Goal: Task Accomplishment & Management: Use online tool/utility

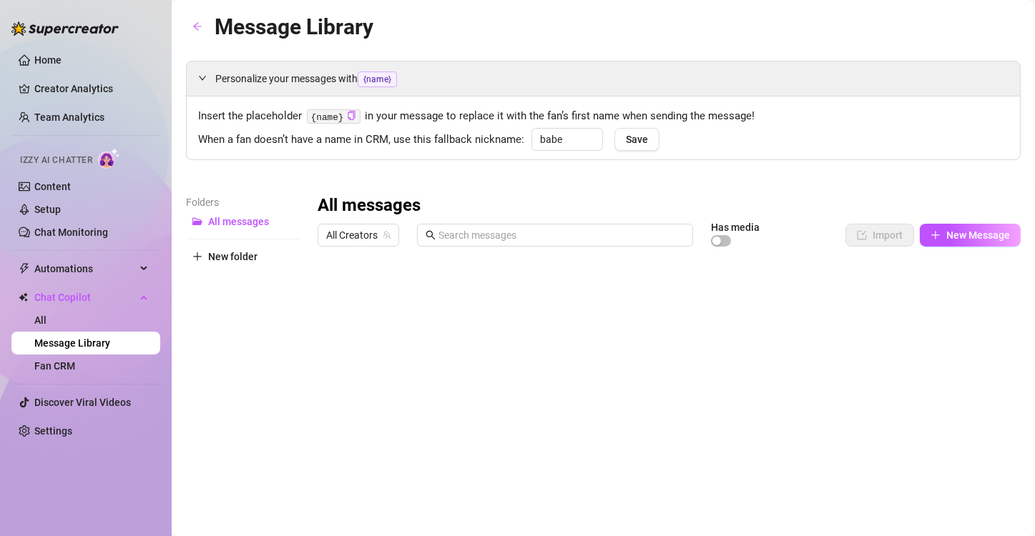
type input "babe"
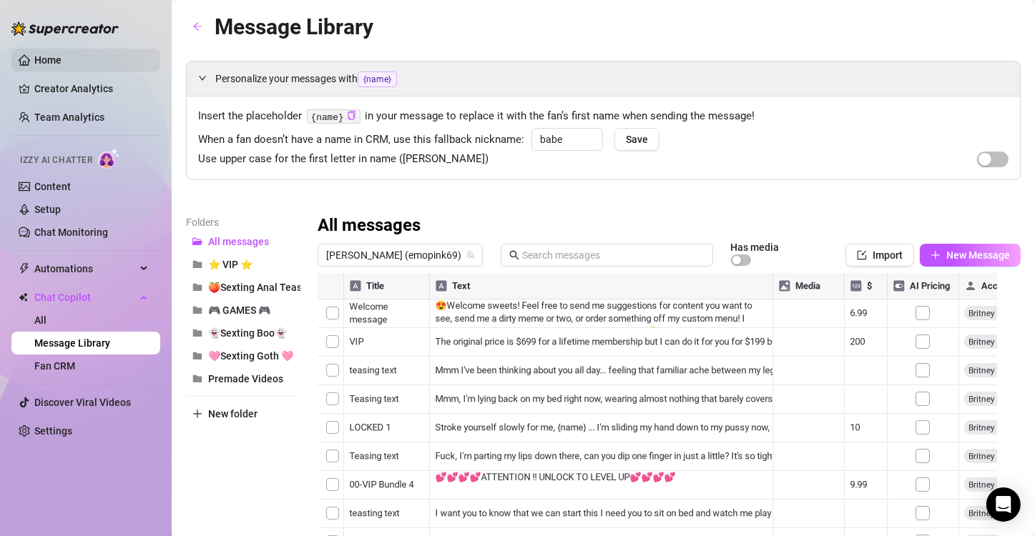
click at [54, 62] on link "Home" at bounding box center [47, 59] width 27 height 11
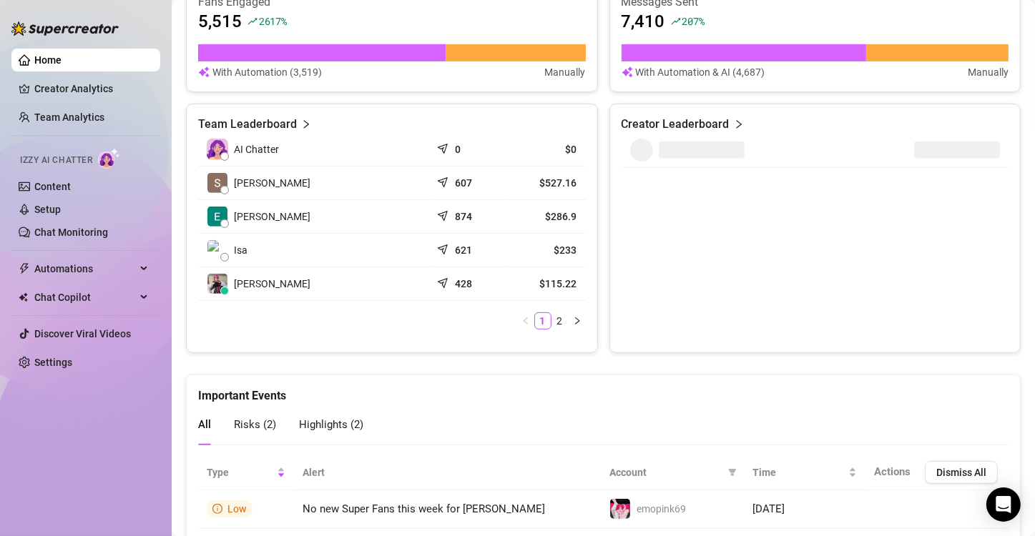
scroll to position [592, 0]
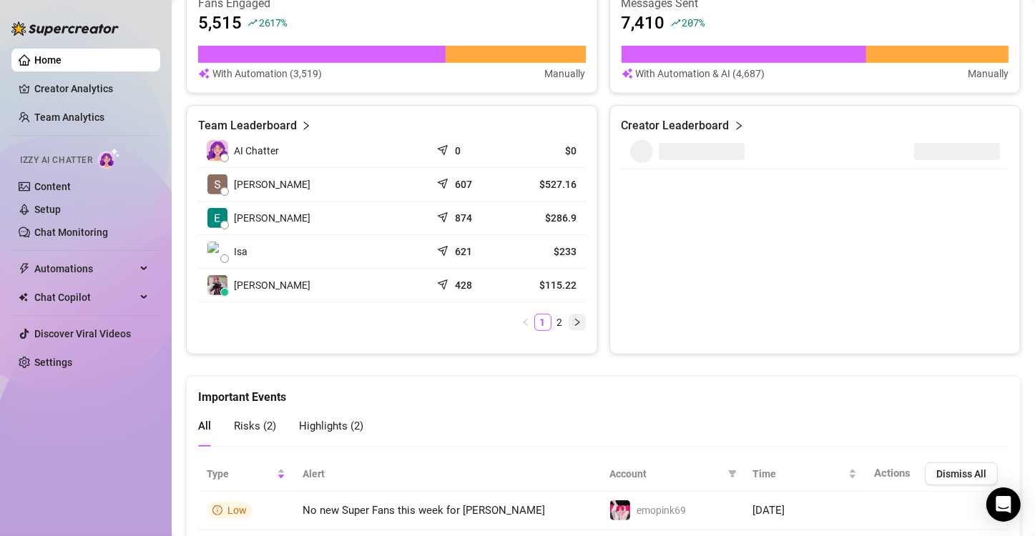
click at [573, 321] on icon "right" at bounding box center [577, 322] width 9 height 9
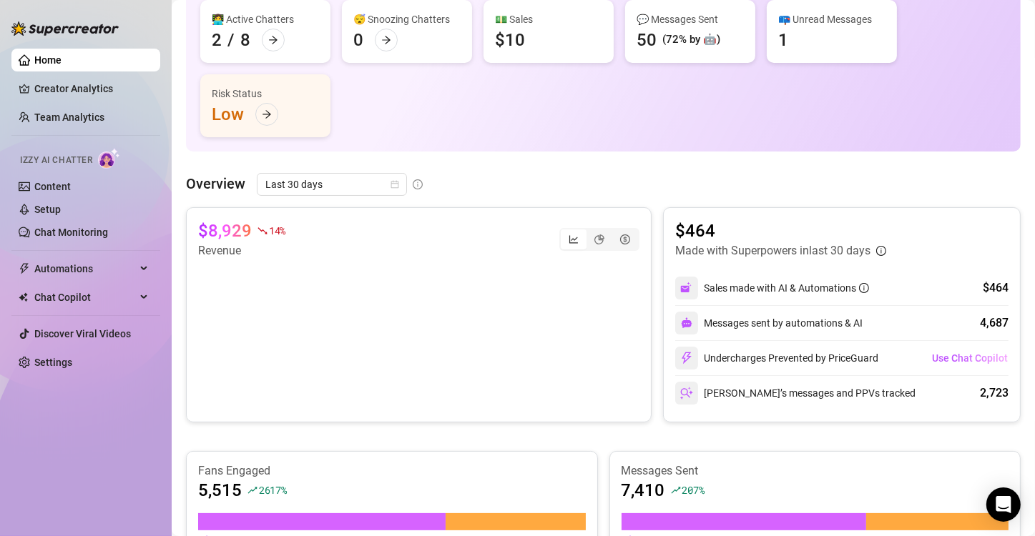
scroll to position [0, 0]
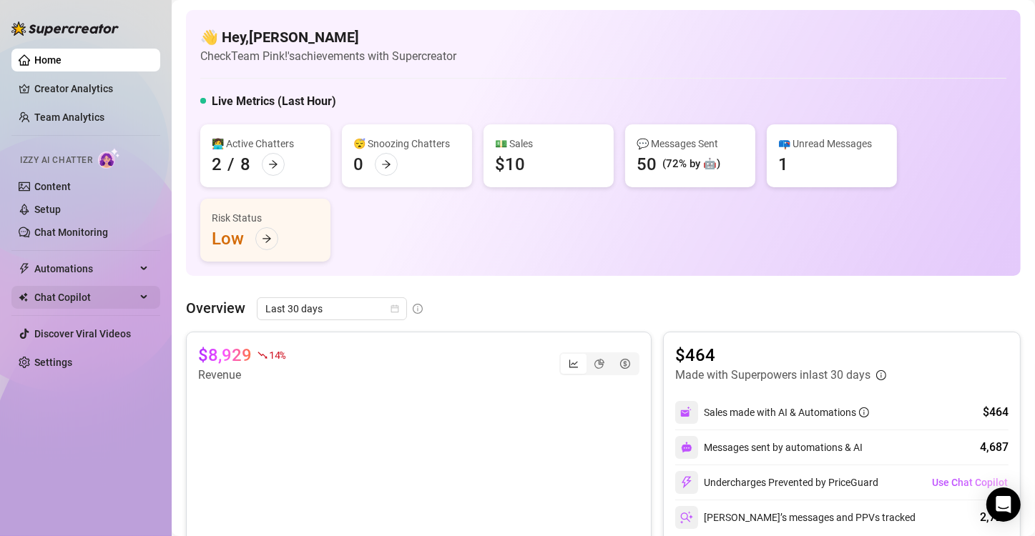
click at [96, 297] on span "Chat Copilot" at bounding box center [85, 297] width 102 height 23
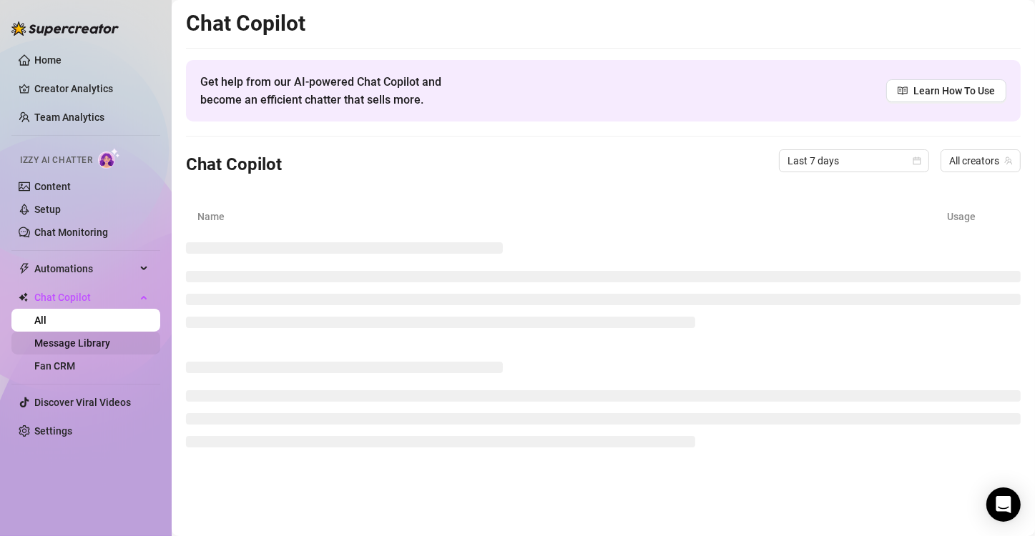
click at [87, 348] on link "Message Library" at bounding box center [72, 343] width 76 height 11
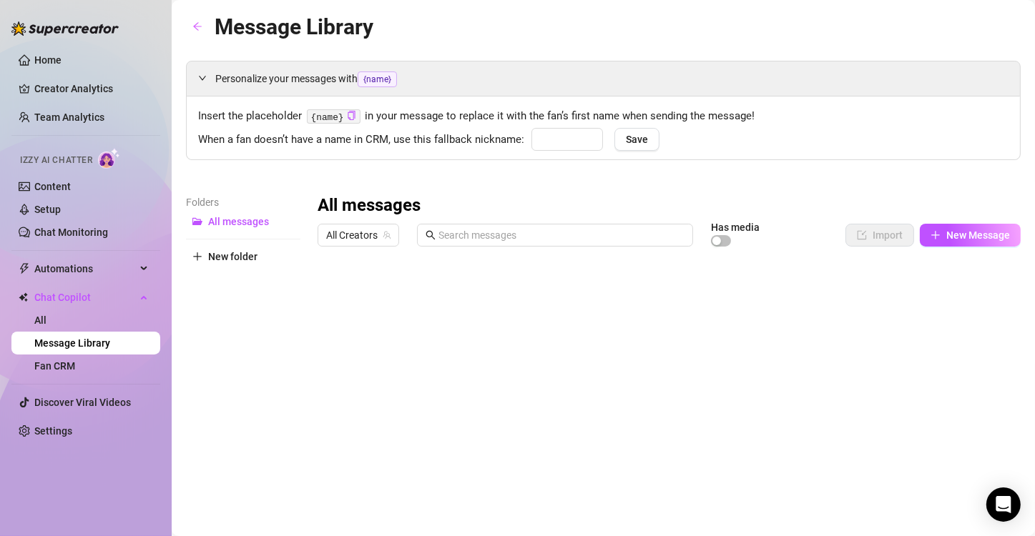
type input "babe"
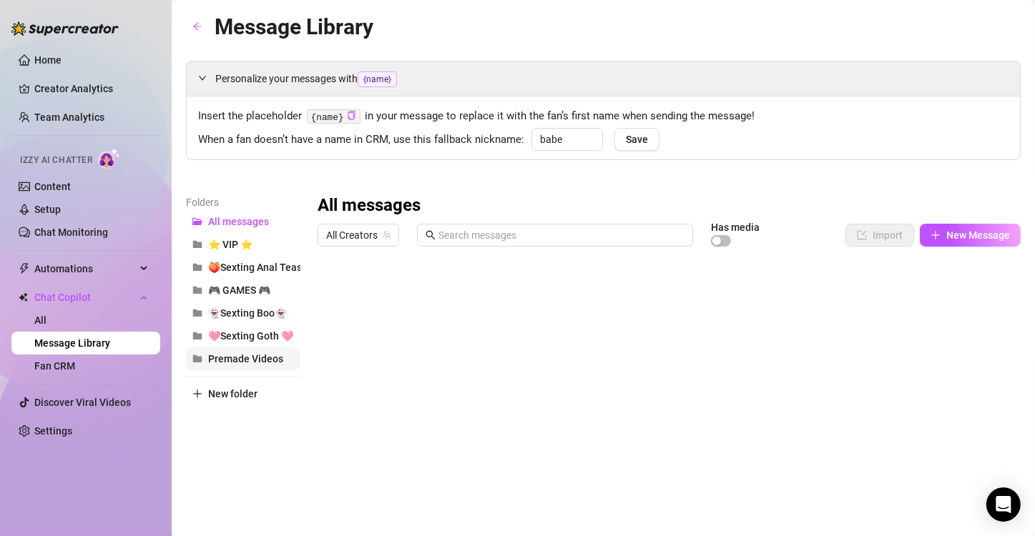
click at [253, 358] on span "Premade Videos" at bounding box center [245, 358] width 75 height 11
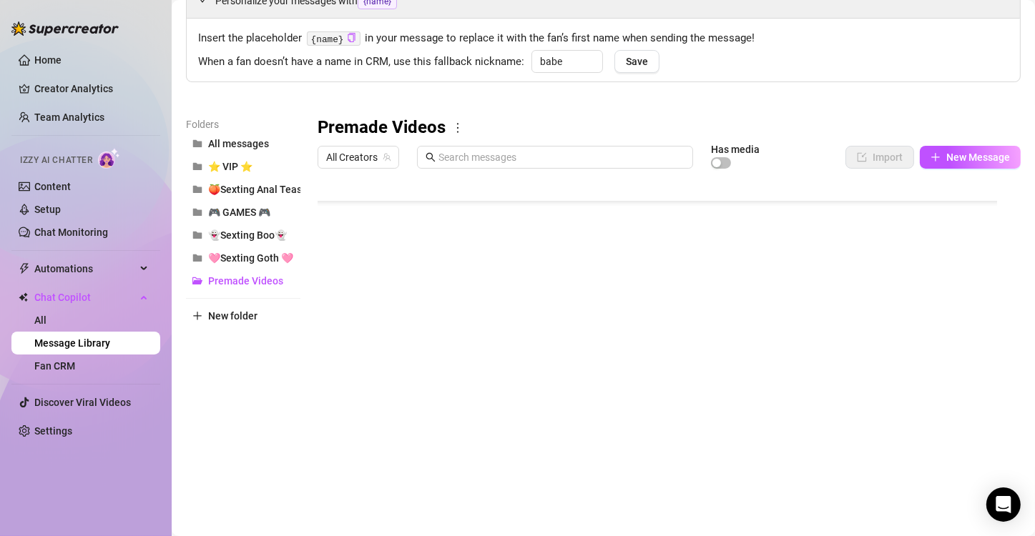
scroll to position [77, 0]
click at [365, 200] on div at bounding box center [663, 334] width 691 height 319
click at [373, 177] on div at bounding box center [663, 334] width 691 height 319
click at [334, 292] on div at bounding box center [663, 334] width 691 height 319
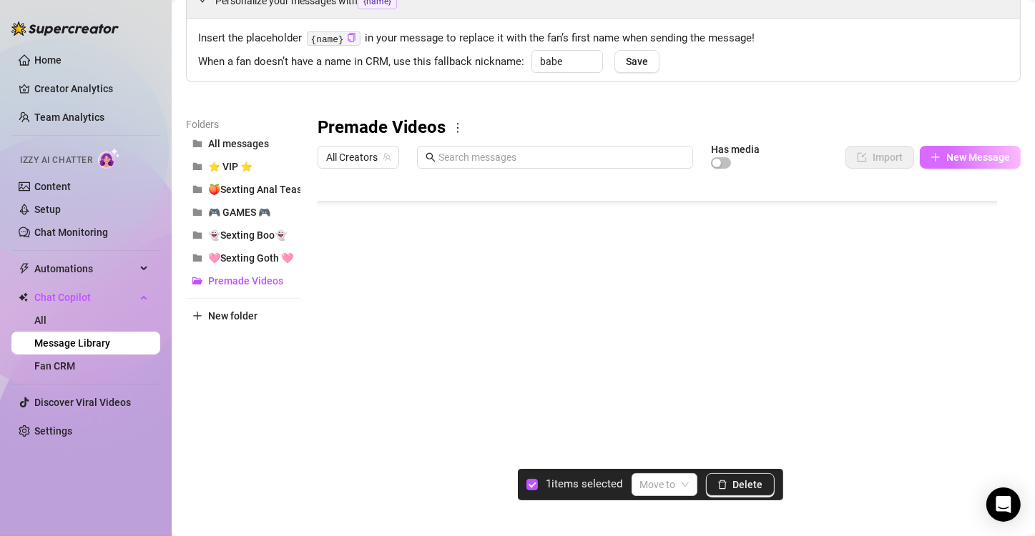
click at [966, 153] on span "New Message" at bounding box center [978, 157] width 64 height 11
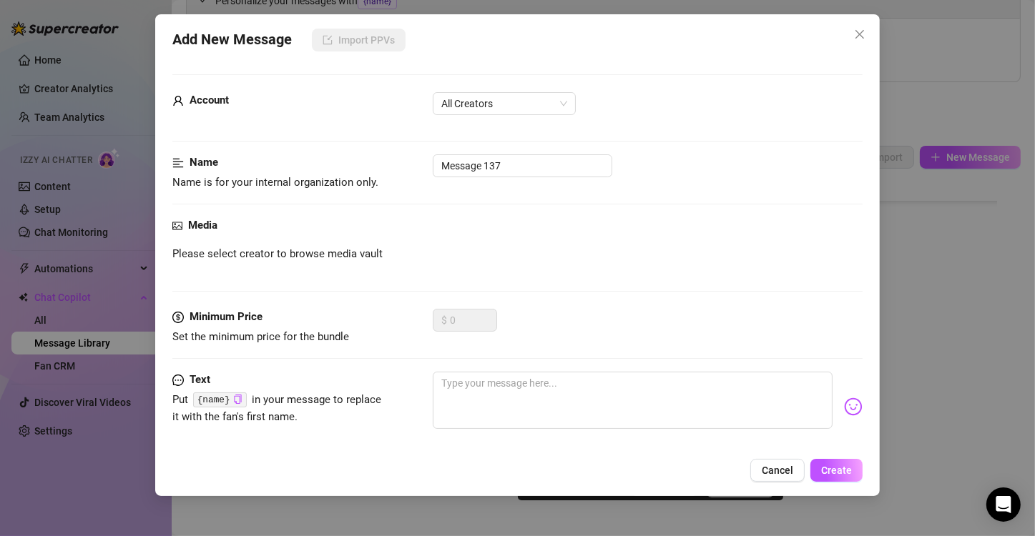
click at [1009, 109] on div "Add New Message Import PPVs Account All Creators Name Name is for your internal…" at bounding box center [517, 268] width 1035 height 536
